Goal: Find specific page/section: Find specific page/section

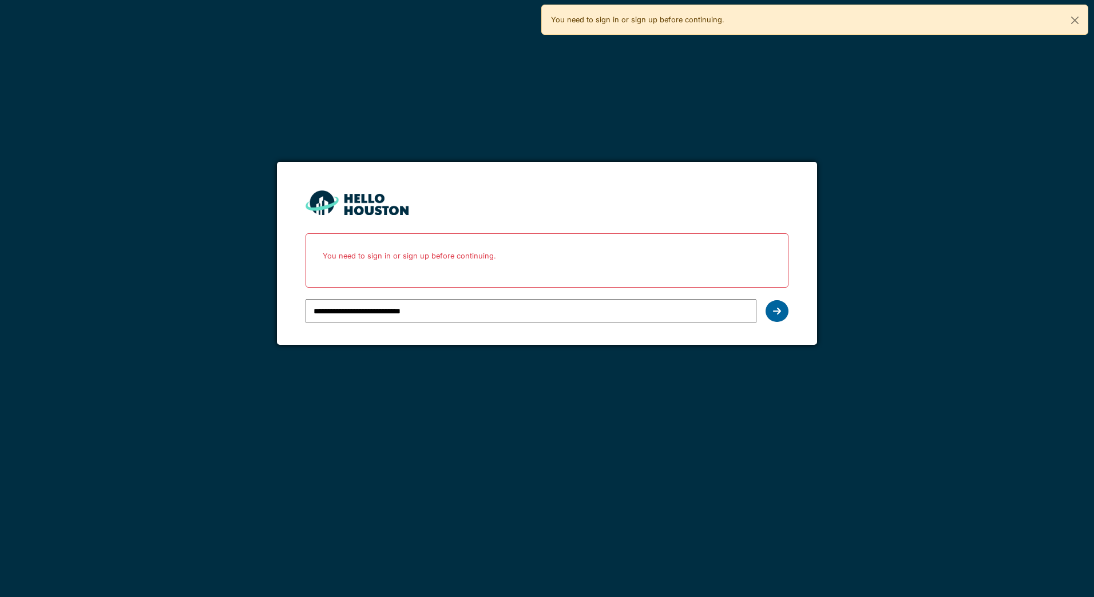
click at [778, 312] on icon at bounding box center [777, 311] width 8 height 9
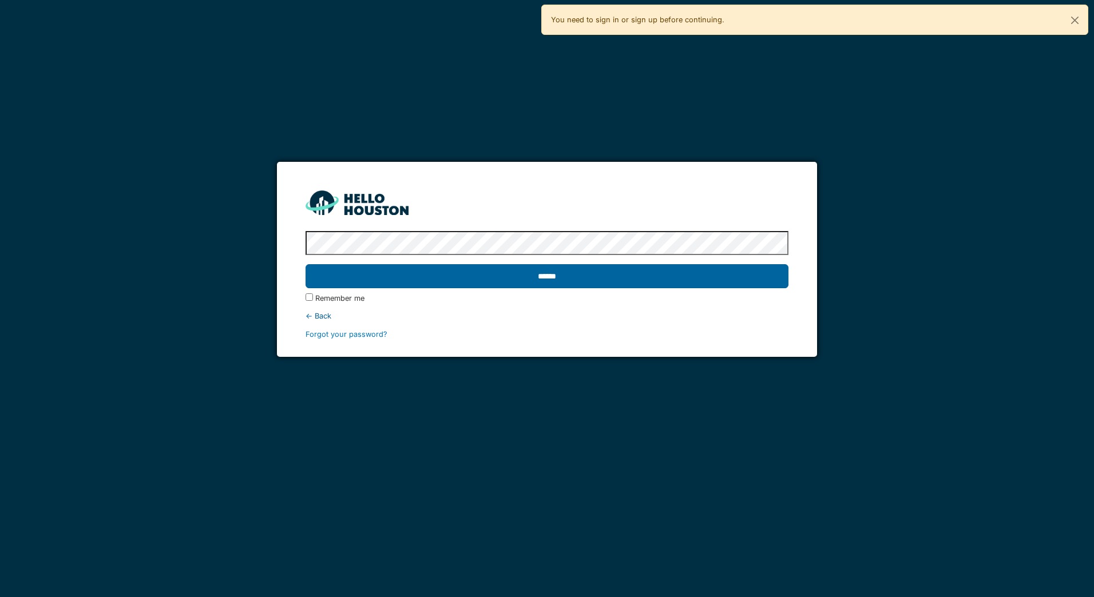
click at [498, 270] on input "******" at bounding box center [546, 276] width 482 height 24
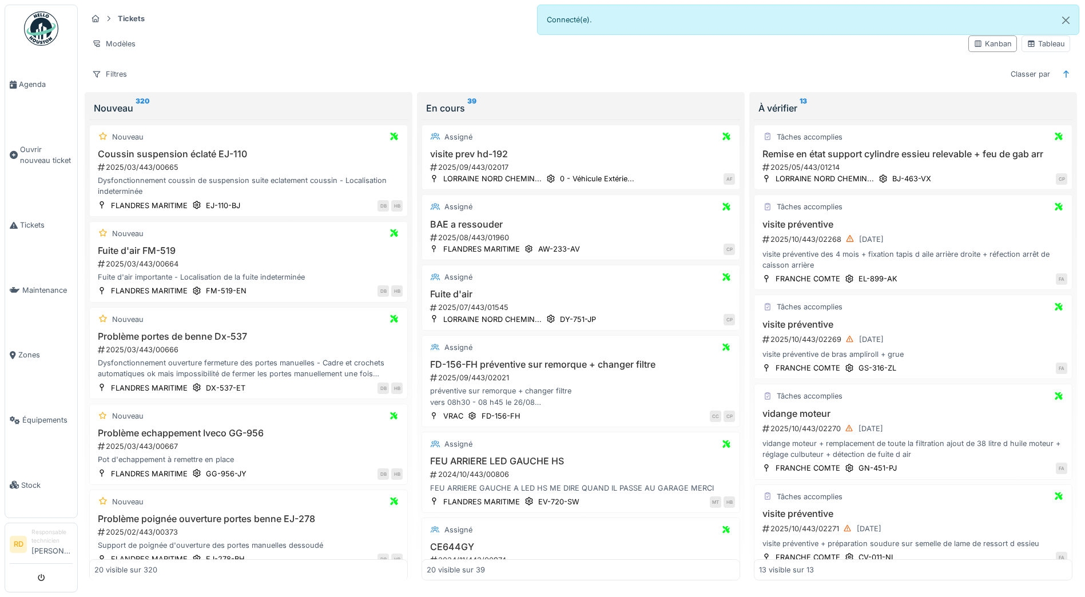
drag, startPoint x: 112, startPoint y: 70, endPoint x: 107, endPoint y: 86, distance: 16.8
click at [112, 70] on div "Filtres" at bounding box center [109, 74] width 45 height 17
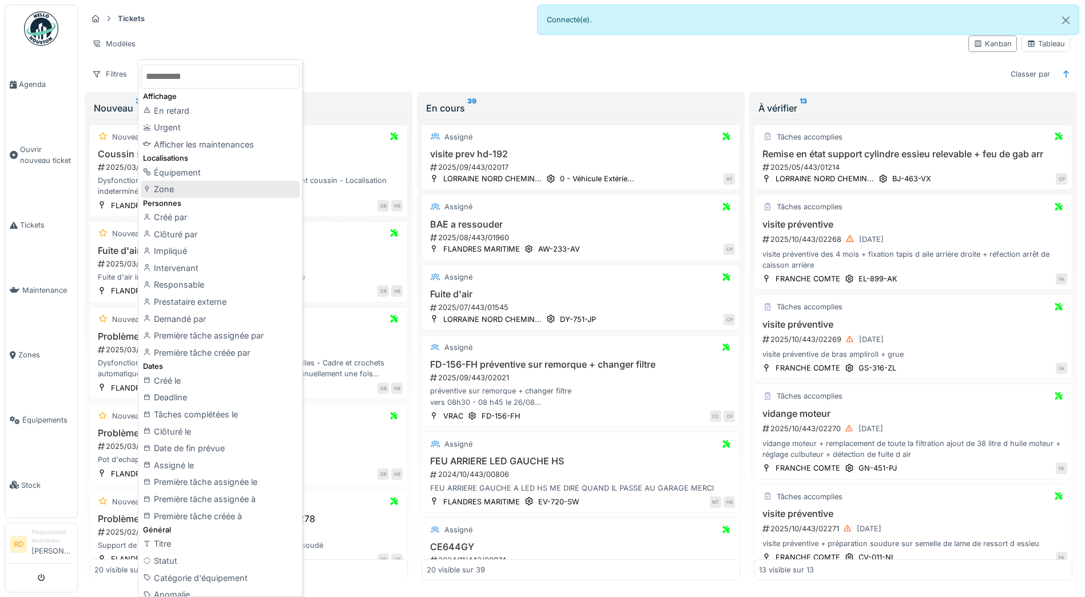
click at [170, 191] on div "Zone" at bounding box center [220, 189] width 159 height 17
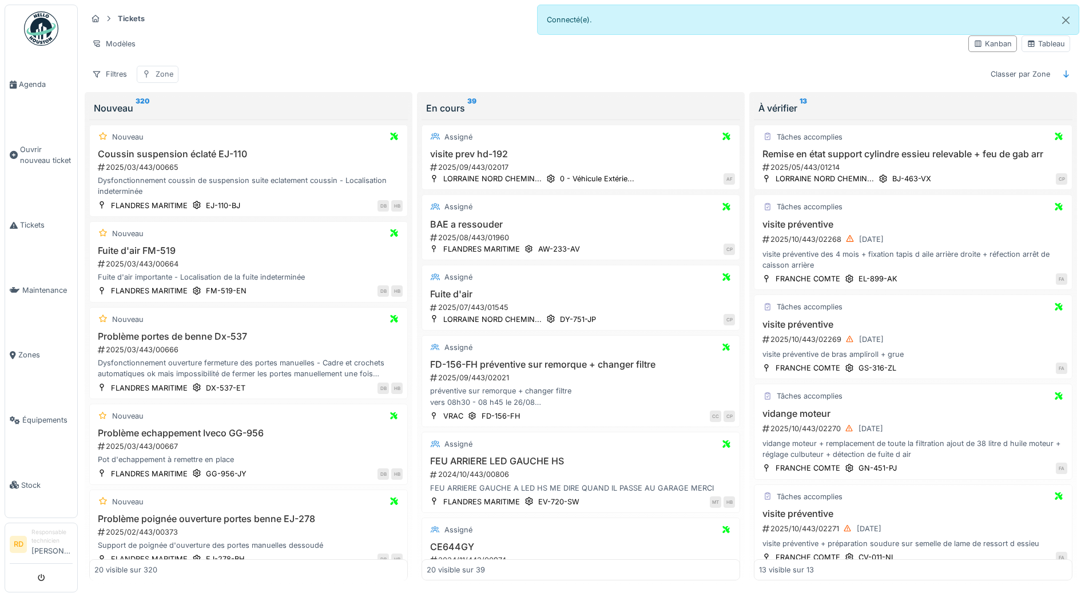
click at [161, 76] on div "Zone" at bounding box center [165, 74] width 18 height 11
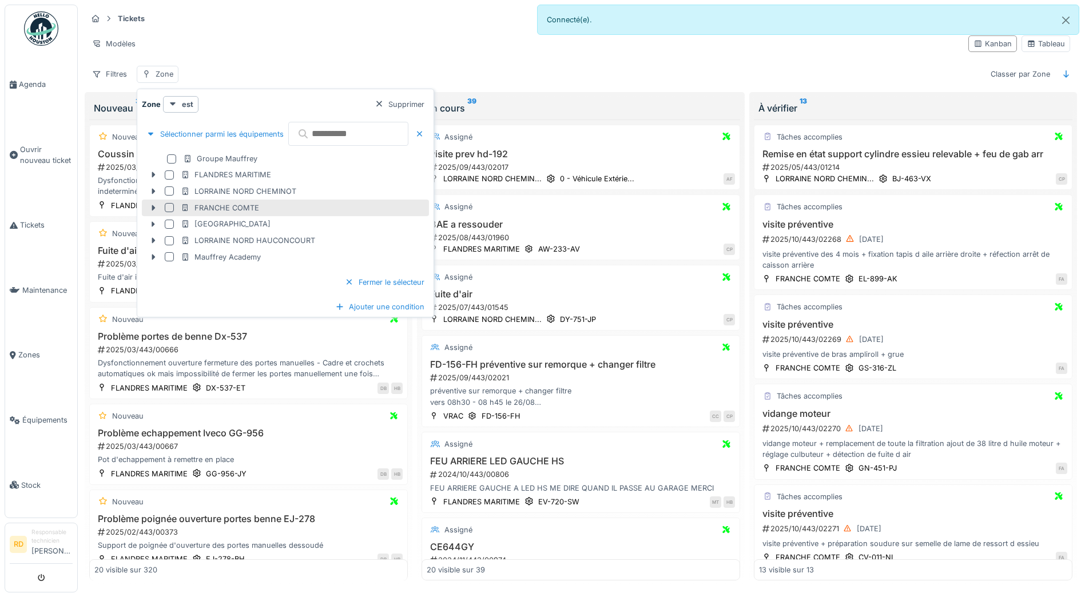
click at [171, 208] on div at bounding box center [169, 207] width 9 height 9
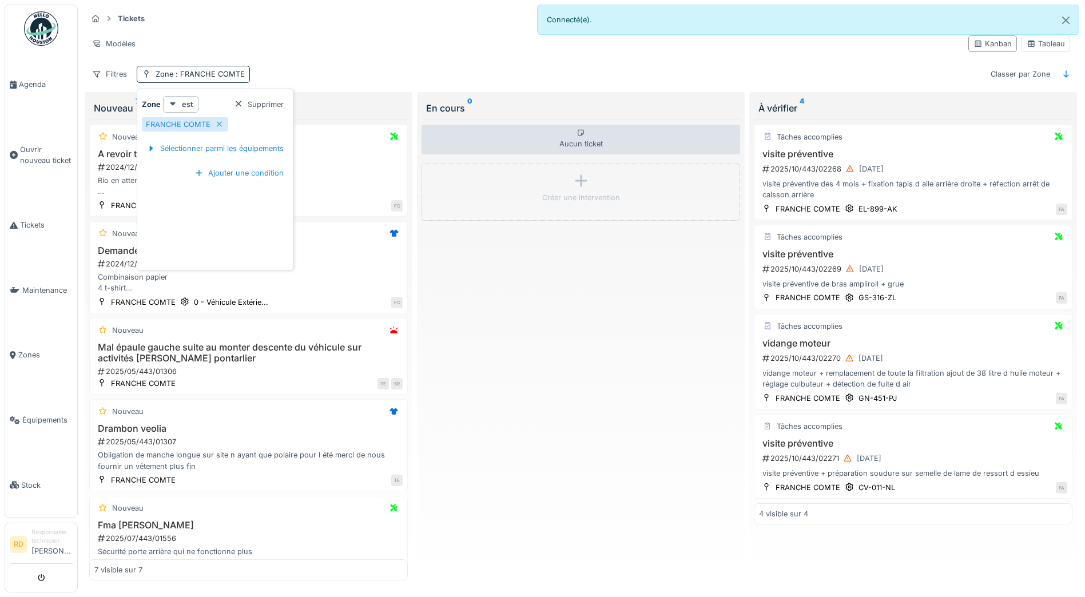
click at [614, 292] on div "Aucun ticket Créer une intervention" at bounding box center [581, 351] width 319 height 462
